Goal: Use online tool/utility: Utilize a website feature to perform a specific function

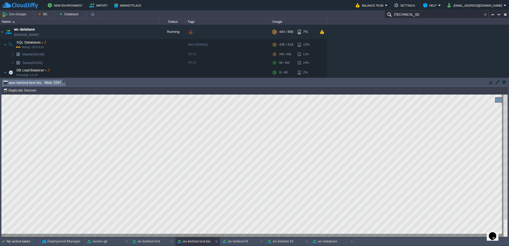
scroll to position [1, 40]
click at [56, 14] on div at bounding box center [53, 15] width 7 height 8
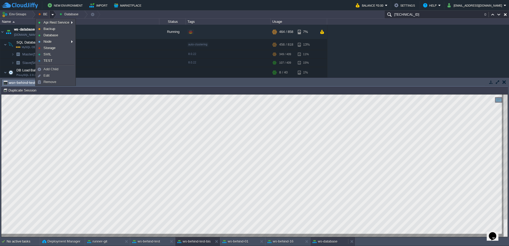
click at [324, 240] on button "ws-database" at bounding box center [325, 241] width 25 height 5
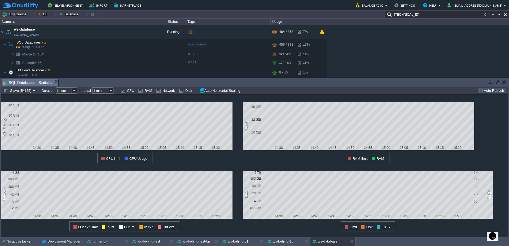
click at [484, 89] on button "Auto Refresh" at bounding box center [492, 90] width 27 height 5
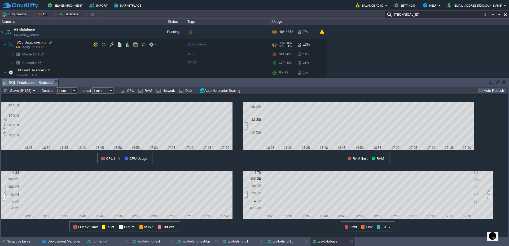
click at [2, 46] on span at bounding box center [1, 44] width 3 height 4
click at [4, 56] on img at bounding box center [5, 55] width 3 height 11
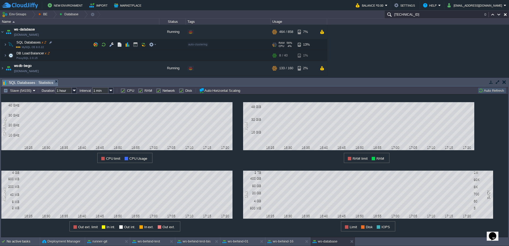
click at [3, 45] on span at bounding box center [1, 44] width 3 height 4
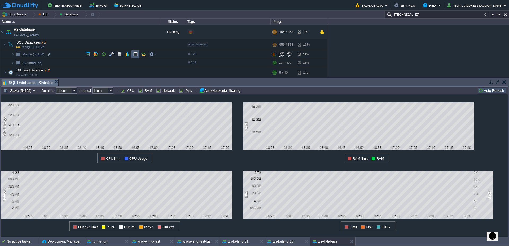
click at [132, 53] on td at bounding box center [136, 54] width 8 height 8
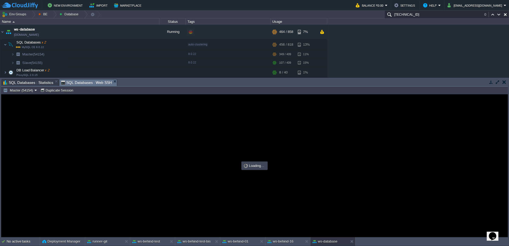
scroll to position [0, 0]
type input "#000000"
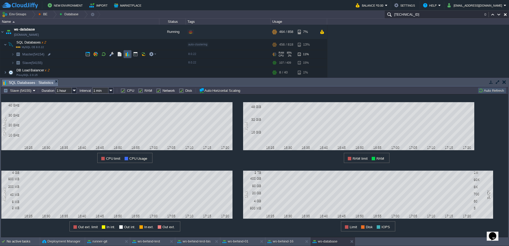
click at [126, 55] on button "button" at bounding box center [127, 54] width 5 height 5
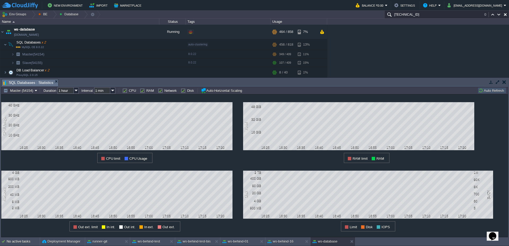
click at [146, 238] on div "ws-behind-test" at bounding box center [149, 241] width 38 height 8
